Goal: Task Accomplishment & Management: Use online tool/utility

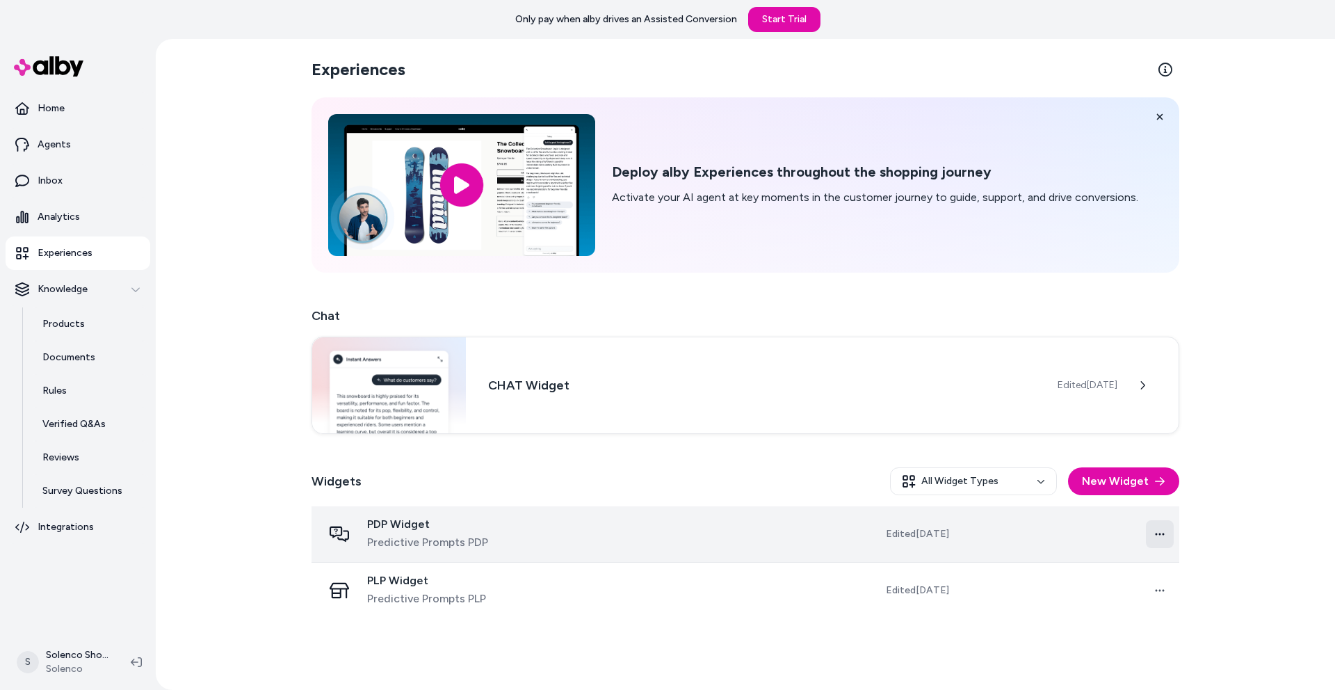
click at [1157, 536] on html "Only pay when alby drives an Assisted Conversion Start Trial Home Agents Inbox …" at bounding box center [667, 345] width 1335 height 690
click at [1164, 533] on html "Only pay when alby drives an Assisted Conversion Start Trial Home Agents Inbox …" at bounding box center [667, 345] width 1335 height 690
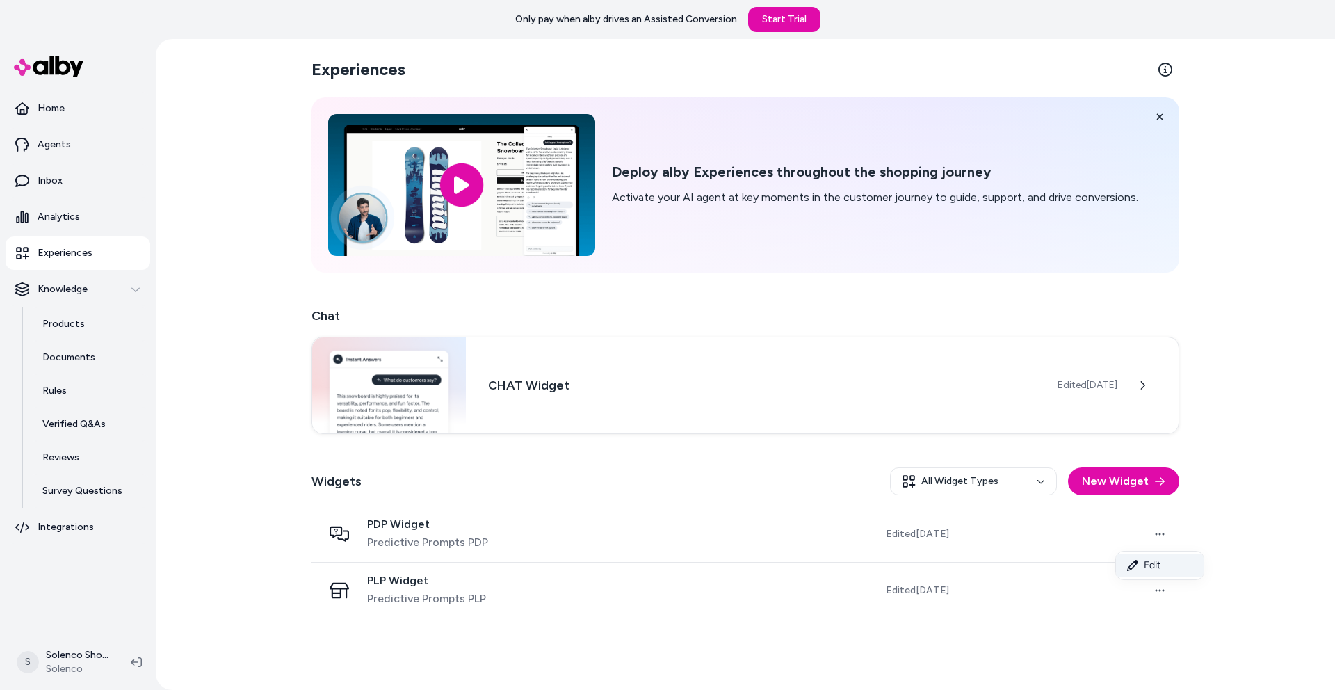
click at [1144, 572] on link "Edit" at bounding box center [1160, 565] width 88 height 22
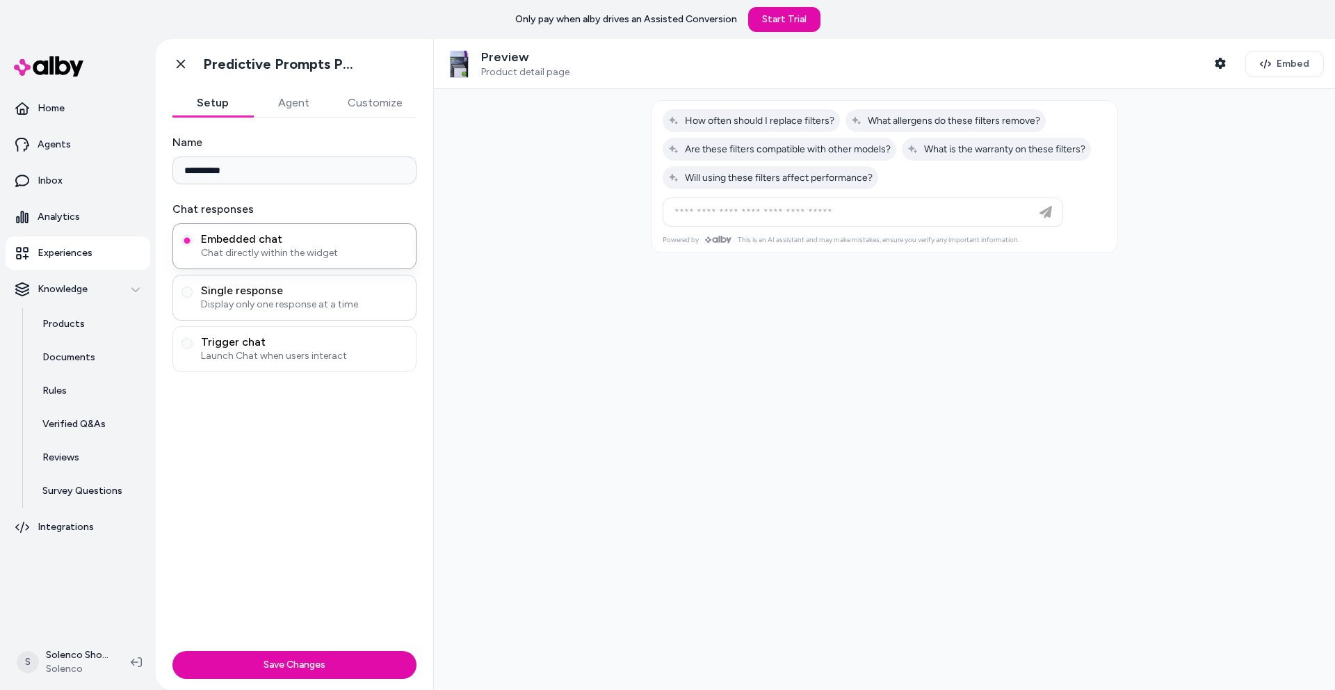
click at [253, 293] on span "Single response" at bounding box center [304, 291] width 207 height 14
click at [193, 293] on button "Single response Display only one response at a time" at bounding box center [187, 292] width 11 height 11
click at [225, 242] on span "Embedded chat" at bounding box center [304, 239] width 207 height 14
click at [193, 242] on button "Embedded chat Chat directly within the widget" at bounding box center [187, 240] width 11 height 11
click at [796, 19] on link "Start Trial" at bounding box center [784, 19] width 72 height 25
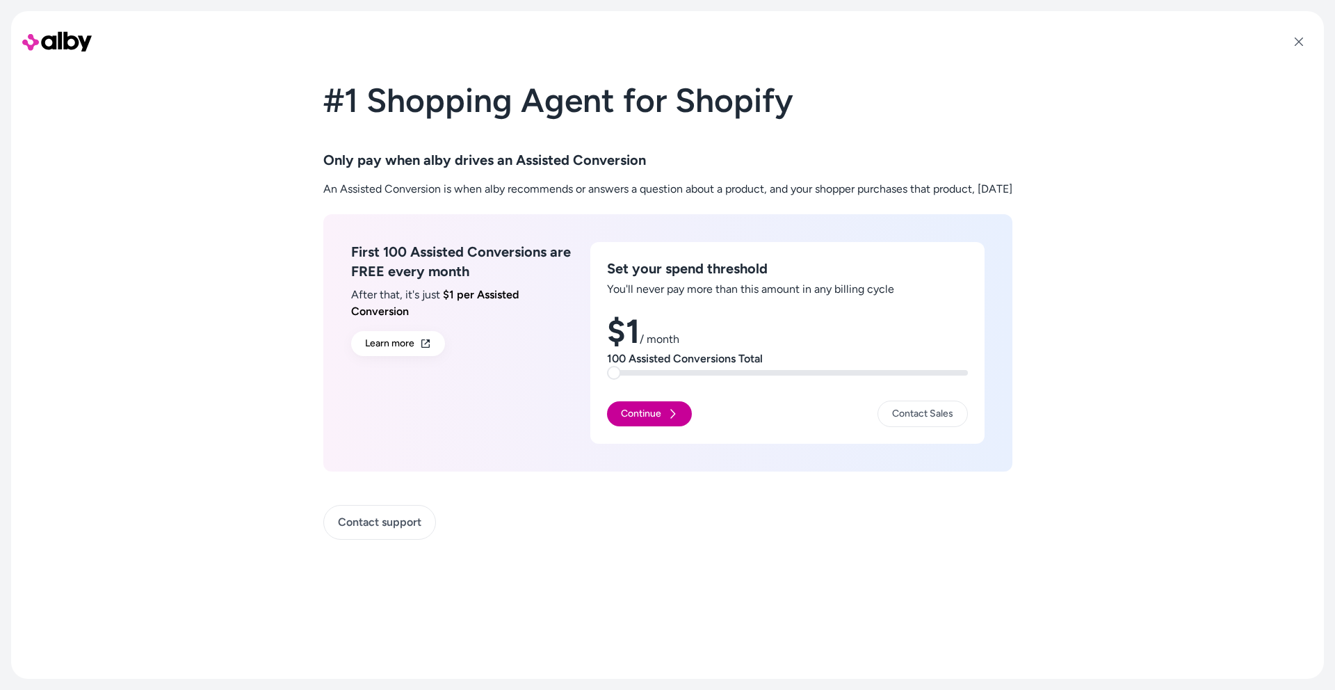
click at [634, 416] on button "Continue" at bounding box center [649, 413] width 85 height 25
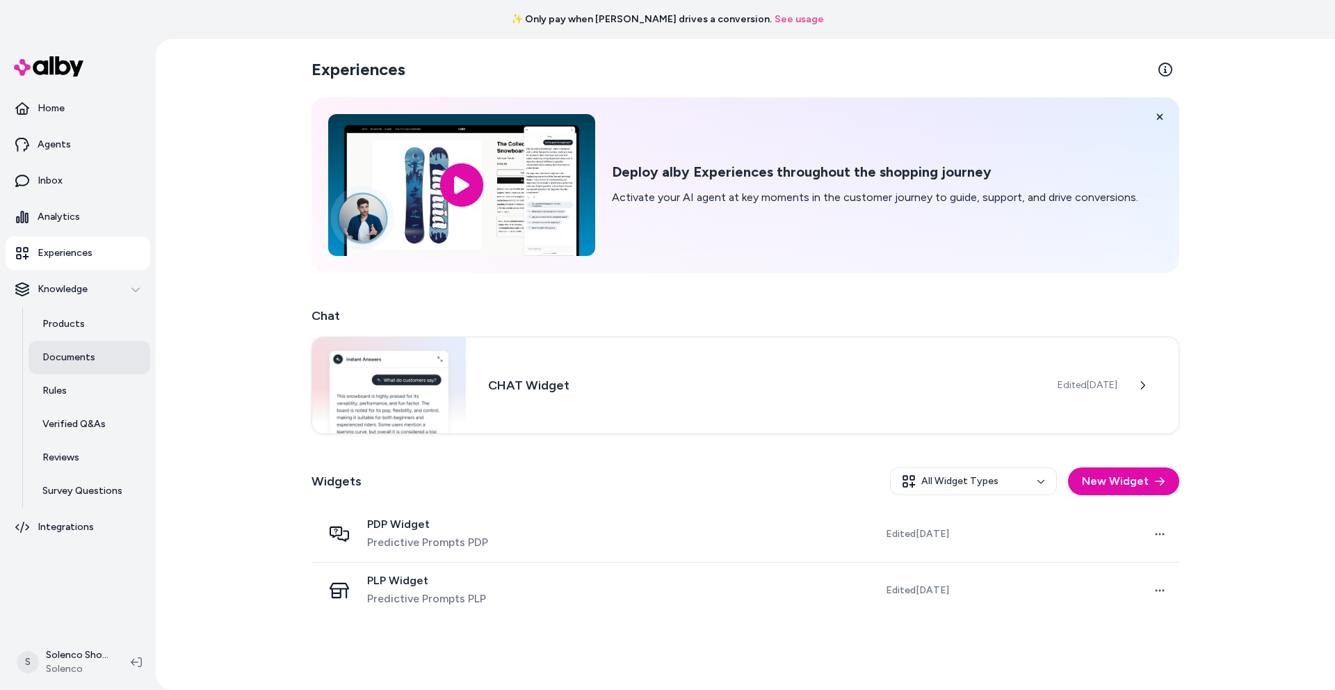
click at [70, 356] on p "Documents" at bounding box center [68, 358] width 53 height 14
